Goal: Information Seeking & Learning: Learn about a topic

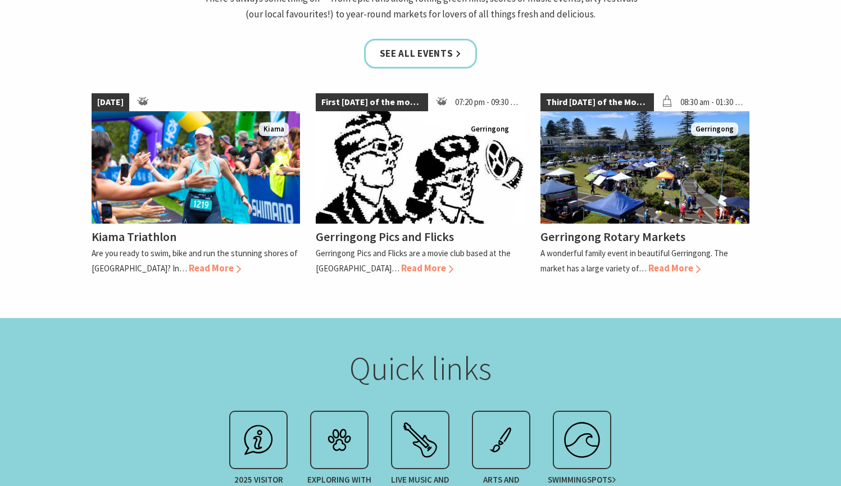
scroll to position [1001, 0]
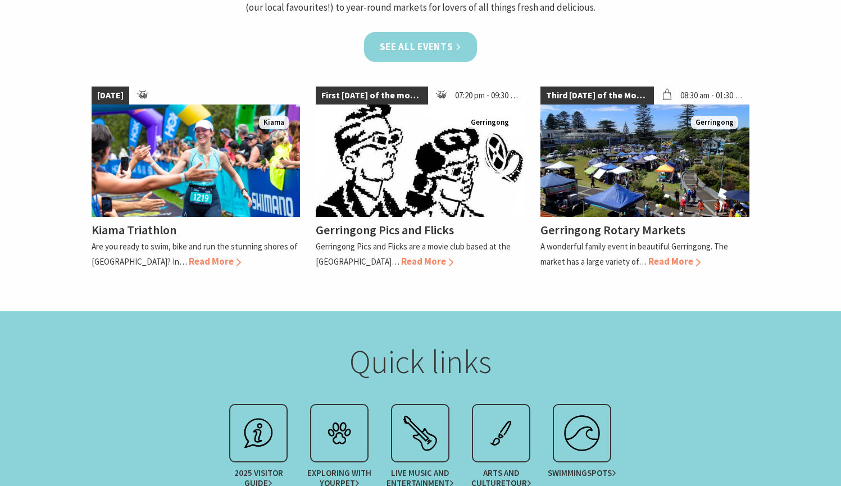
click at [440, 51] on link "See all Events" at bounding box center [421, 47] width 114 height 30
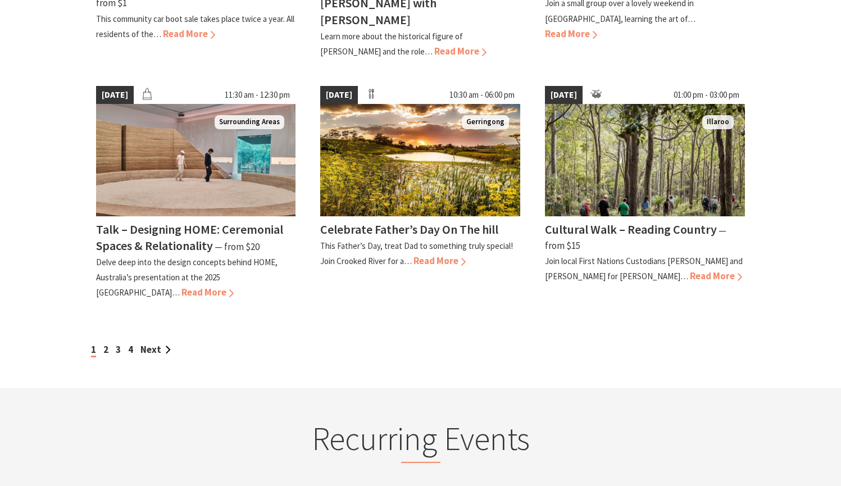
scroll to position [990, 0]
click at [108, 342] on div "1 2 3 4 Next" at bounding box center [421, 349] width 666 height 15
click at [104, 343] on link "2" at bounding box center [105, 349] width 5 height 12
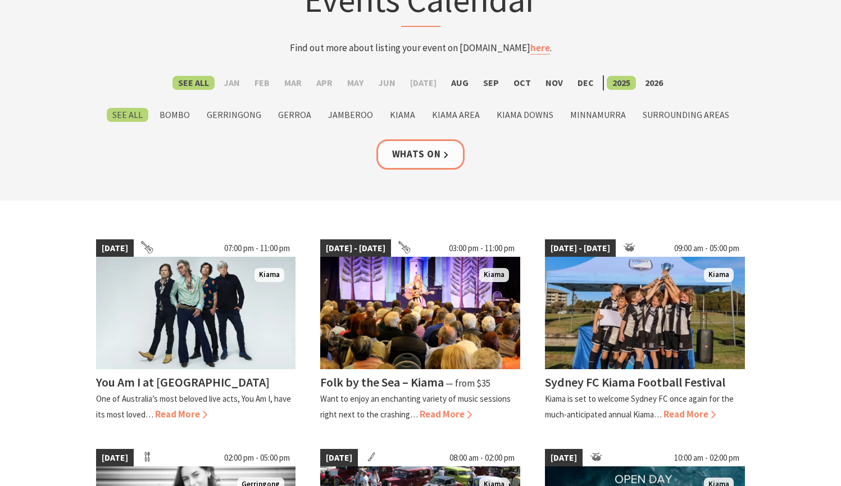
scroll to position [112, 0]
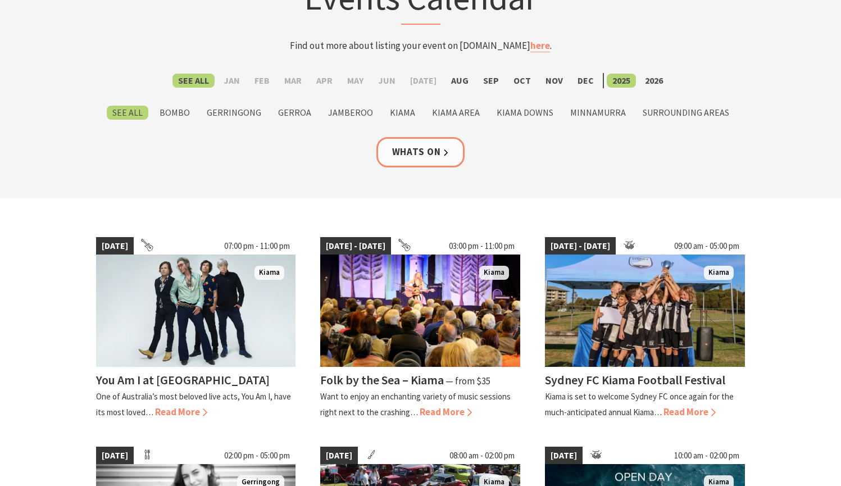
click at [531, 80] on ul "See All Jan Feb Mar Apr May Jun Jul Aug Sep Oct Nov Dec 2025 2026" at bounding box center [421, 80] width 666 height 15
click at [523, 80] on label "Oct" at bounding box center [522, 81] width 29 height 14
click at [0, 0] on input "Oct" at bounding box center [0, 0] width 0 height 0
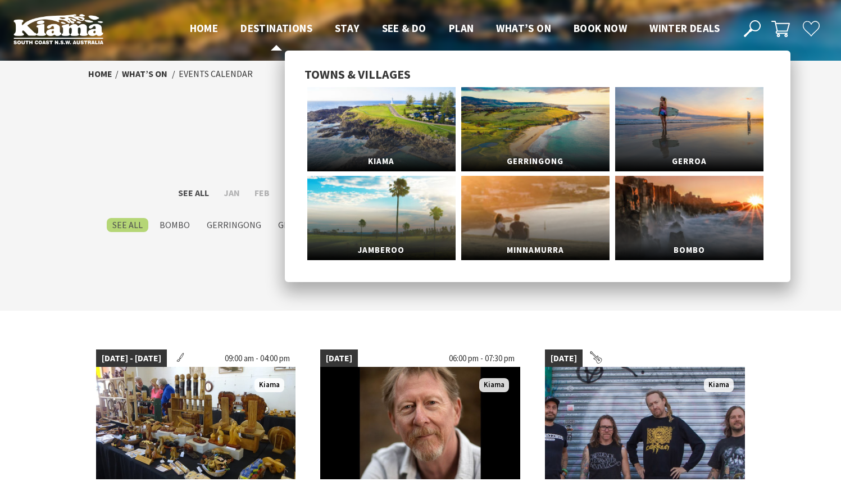
click at [265, 28] on span "Destinations" at bounding box center [277, 27] width 72 height 13
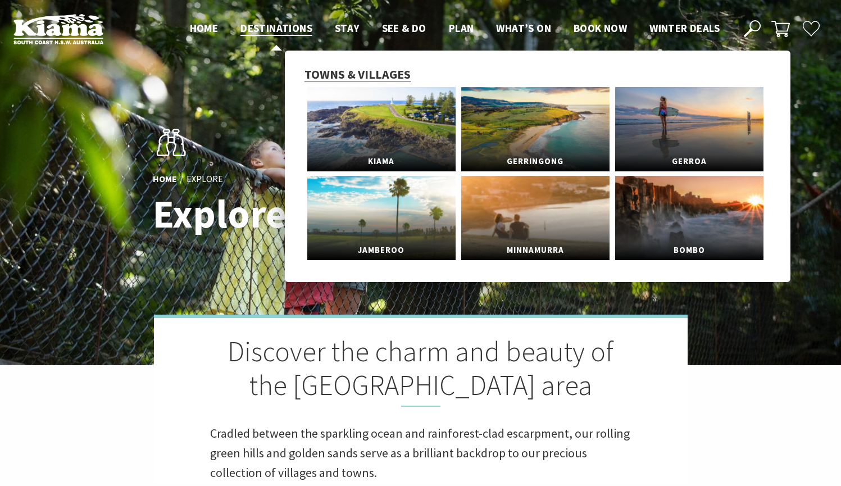
click at [351, 74] on span "Towns & Villages" at bounding box center [358, 74] width 106 height 16
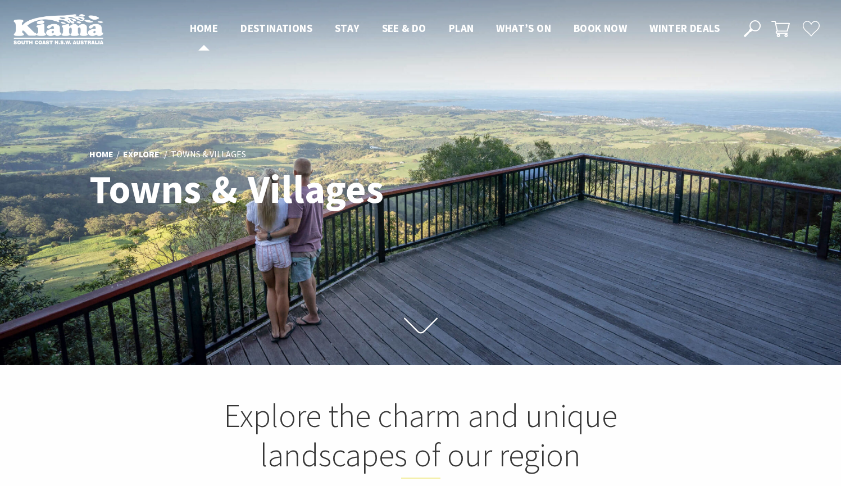
click at [190, 32] on span "Home" at bounding box center [204, 27] width 29 height 13
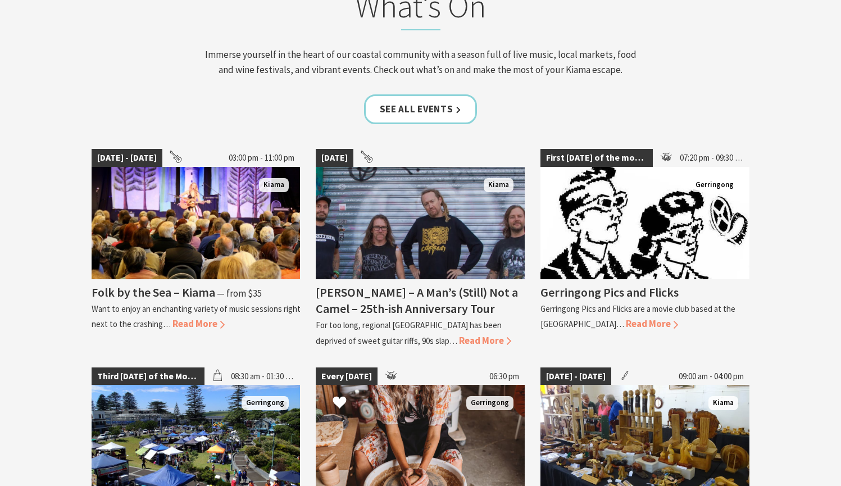
scroll to position [1134, 0]
